Goal: Book appointment/travel/reservation

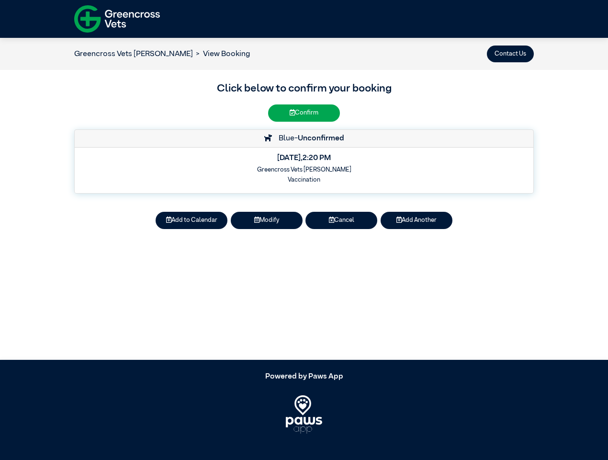
click at [511, 54] on button "Contact Us" at bounding box center [510, 54] width 47 height 17
click at [192, 220] on button "Add to Calendar" at bounding box center [192, 220] width 72 height 17
click at [267, 220] on button "Modify" at bounding box center [267, 220] width 72 height 17
click at [342, 220] on button "Cancel" at bounding box center [342, 220] width 72 height 17
click at [417, 220] on button "Add Another" at bounding box center [417, 220] width 72 height 17
